Goal: Register for event/course

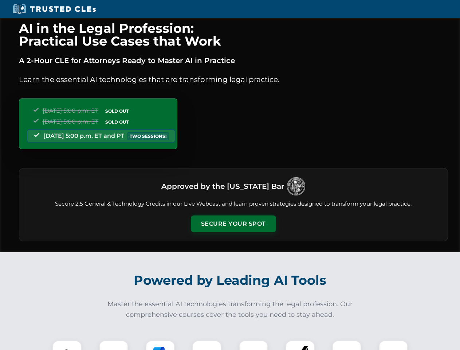
click at [233, 224] on button "Secure Your Spot" at bounding box center [233, 223] width 85 height 17
click at [67, 345] on img at bounding box center [66, 354] width 21 height 21
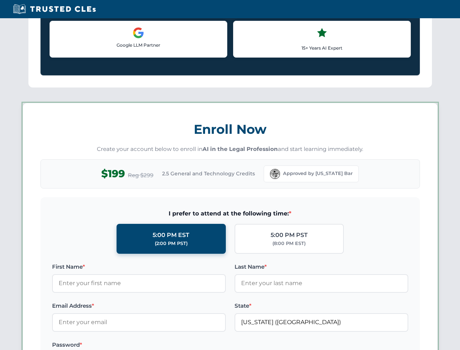
click at [160, 345] on label "Password *" at bounding box center [139, 344] width 174 height 9
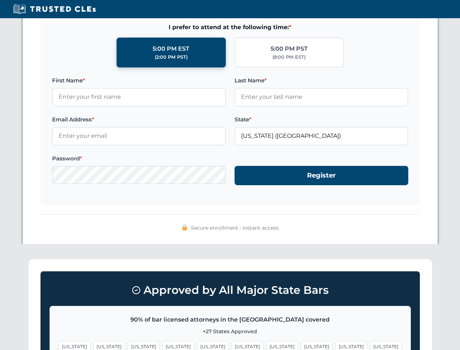
click at [335, 345] on span "[US_STATE]" at bounding box center [351, 346] width 32 height 11
